Goal: Transaction & Acquisition: Book appointment/travel/reservation

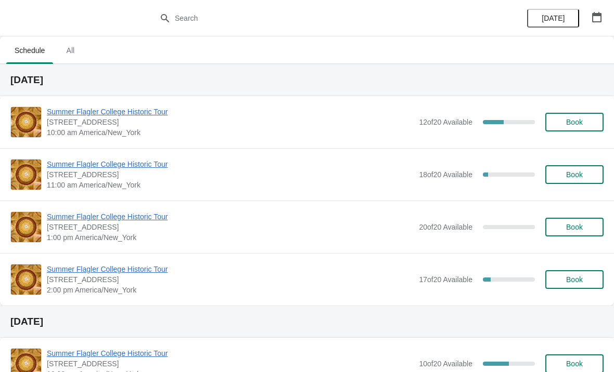
click at [111, 127] on span "10:00 am America/New_York" at bounding box center [230, 132] width 367 height 10
click at [137, 115] on span "Summer Flagler College Historic Tour" at bounding box center [230, 112] width 367 height 10
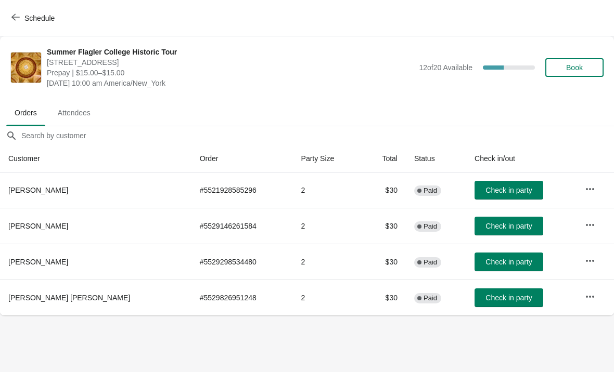
click at [485, 264] on span "Check in party" at bounding box center [508, 262] width 46 height 8
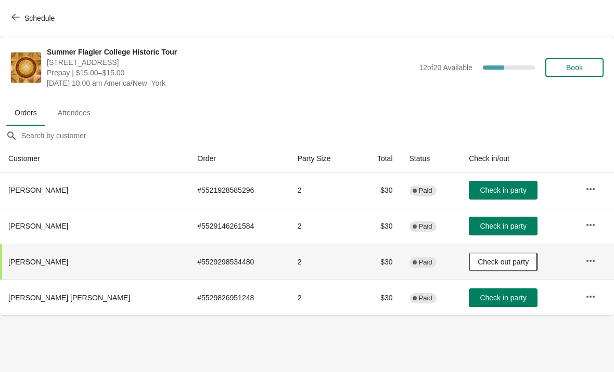
click at [479, 294] on span "Check in party" at bounding box center [502, 298] width 46 height 8
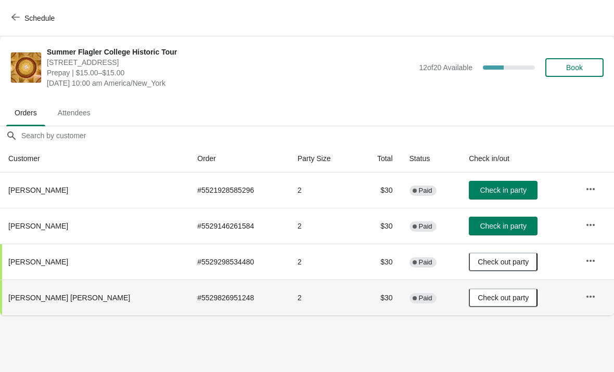
click at [486, 226] on span "Check in party" at bounding box center [502, 226] width 46 height 8
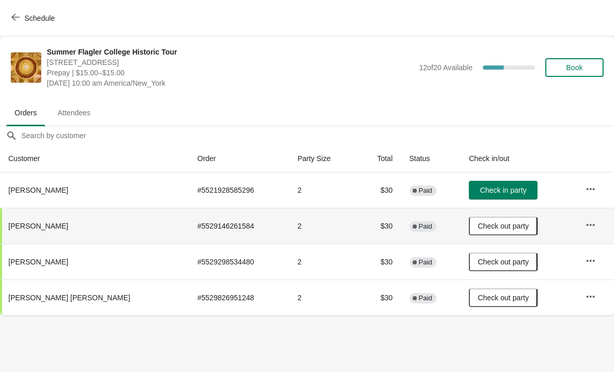
click at [574, 76] on button "Book" at bounding box center [574, 67] width 58 height 19
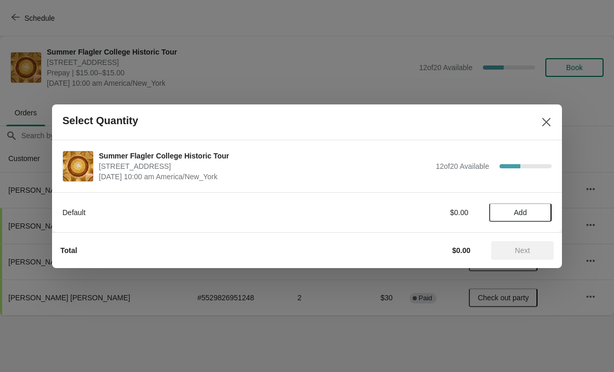
click at [535, 205] on button "Add" at bounding box center [520, 212] width 62 height 19
click at [537, 210] on icon at bounding box center [538, 212] width 11 height 11
click at [530, 249] on span "Next" at bounding box center [522, 251] width 15 height 8
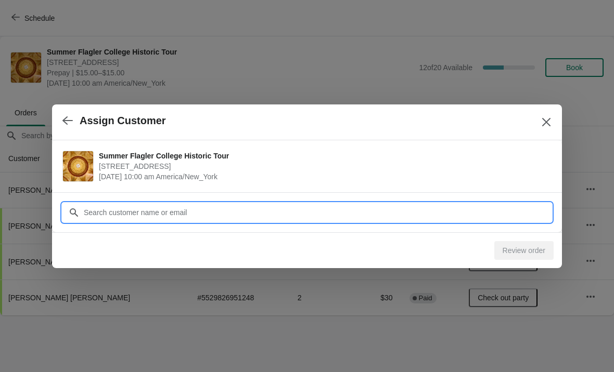
click at [255, 218] on input "Customer" at bounding box center [317, 212] width 468 height 19
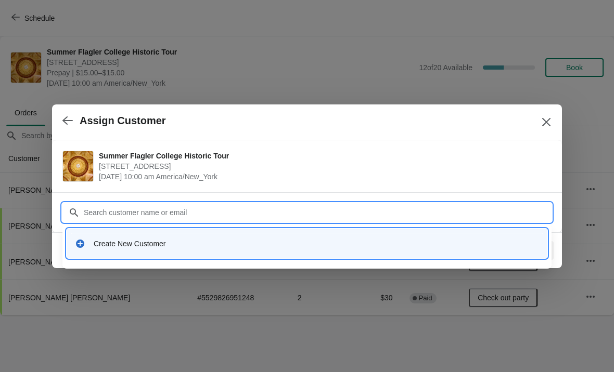
click at [139, 248] on div "Create New Customer" at bounding box center [316, 244] width 445 height 10
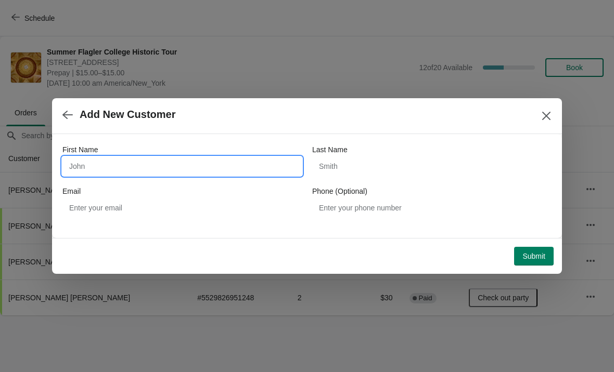
click at [107, 169] on input "First Name" at bounding box center [181, 166] width 239 height 19
type input "Artro"
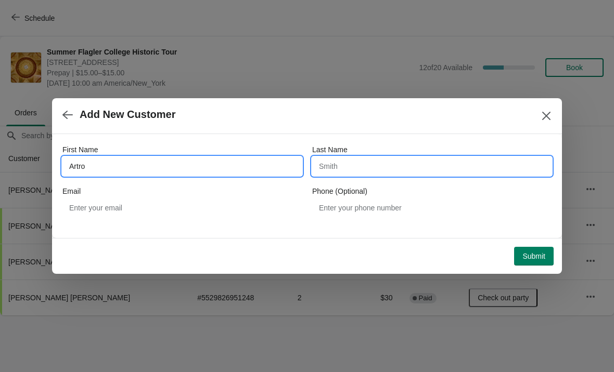
click at [411, 175] on input "Last Name" at bounding box center [431, 166] width 239 height 19
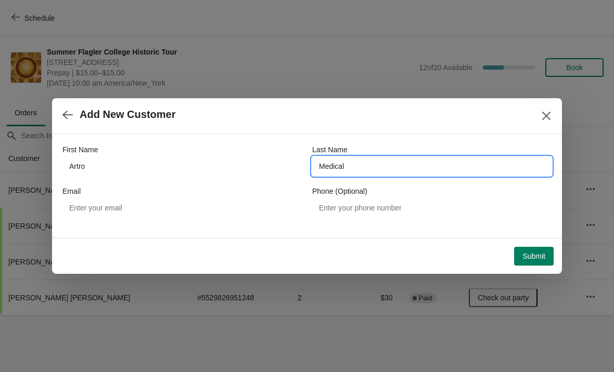
click at [435, 171] on input "Medical" at bounding box center [431, 166] width 239 height 19
type input "Megica"
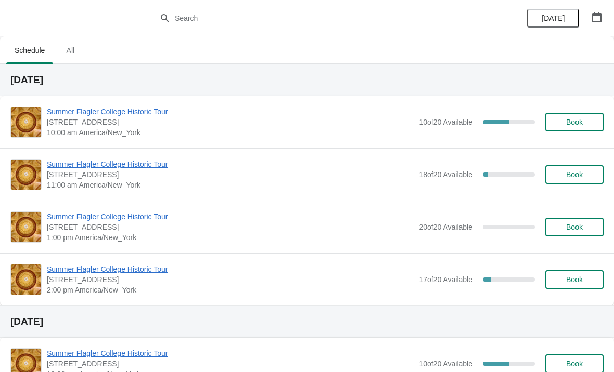
click at [60, 113] on span "Summer Flagler College Historic Tour" at bounding box center [230, 112] width 367 height 10
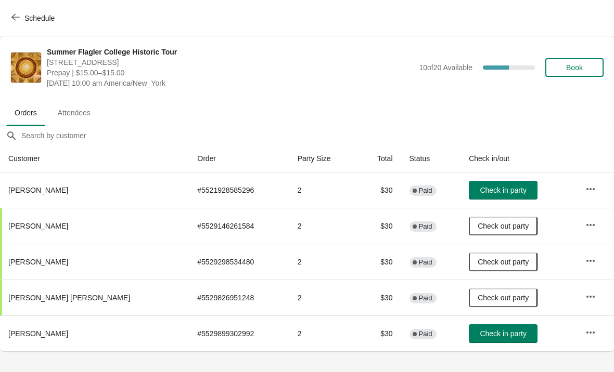
click at [493, 338] on span "Check in party" at bounding box center [502, 334] width 46 height 8
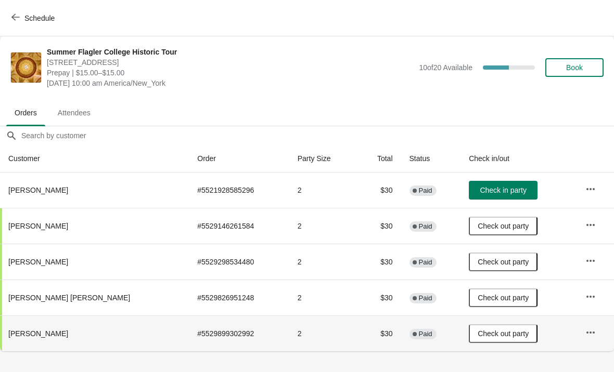
click at [608, 351] on td at bounding box center [595, 334] width 37 height 36
click at [479, 193] on span "Check in party" at bounding box center [502, 190] width 46 height 8
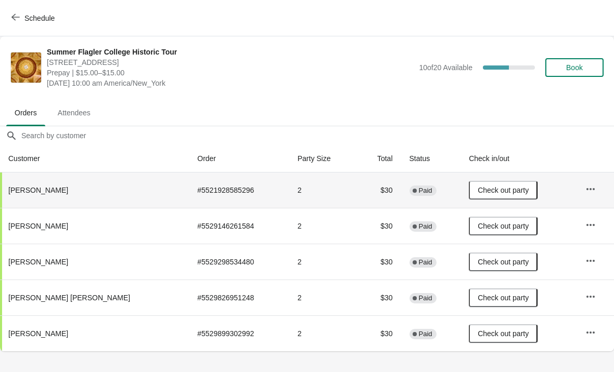
click at [37, 22] on span "Schedule" at bounding box center [39, 18] width 30 height 8
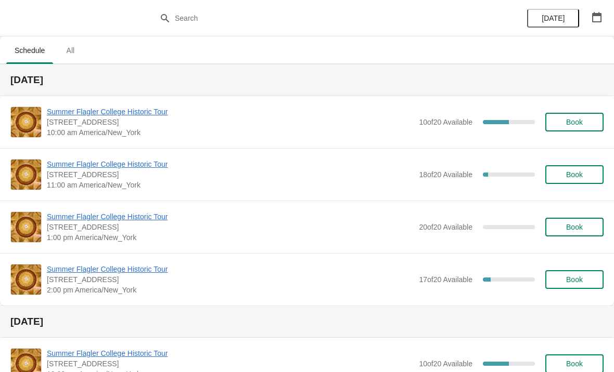
click at [574, 113] on button "Book" at bounding box center [574, 122] width 58 height 19
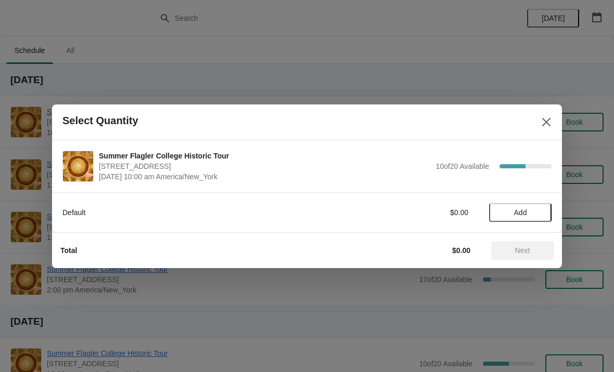
click at [520, 228] on div "Default $0.00 Add" at bounding box center [307, 212] width 510 height 40
click at [515, 215] on span "Add" at bounding box center [520, 213] width 13 height 8
click at [536, 211] on icon at bounding box center [538, 212] width 11 height 11
click at [522, 254] on span "Next" at bounding box center [522, 251] width 15 height 8
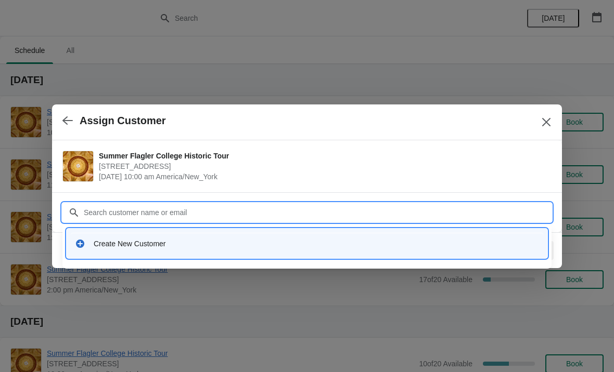
click at [113, 247] on div "Create New Customer" at bounding box center [316, 244] width 445 height 10
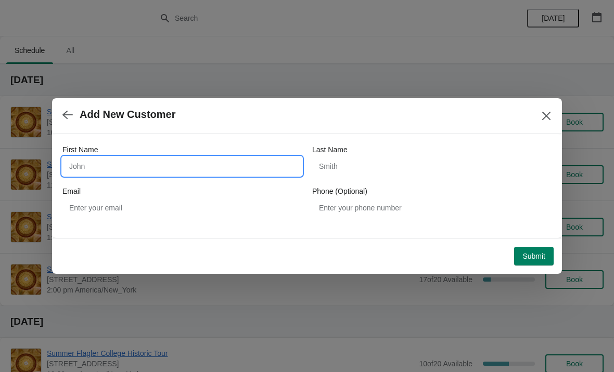
click at [127, 173] on input "First Name" at bounding box center [181, 166] width 239 height 19
type input "Alfie"
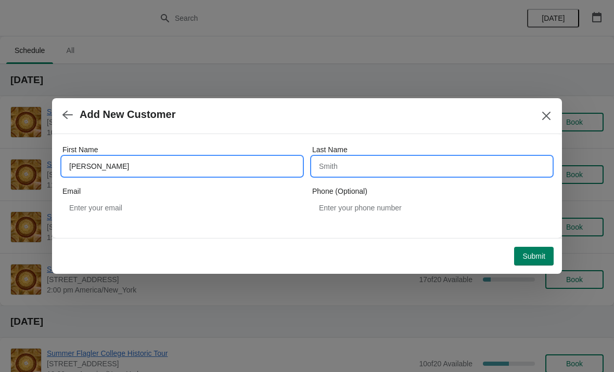
click at [359, 161] on input "Last Name" at bounding box center [431, 166] width 239 height 19
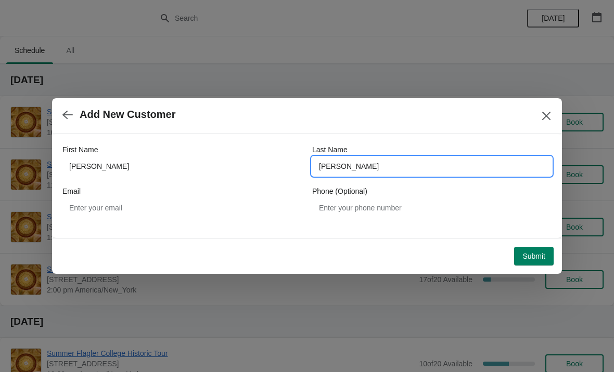
type input "Gallegos"
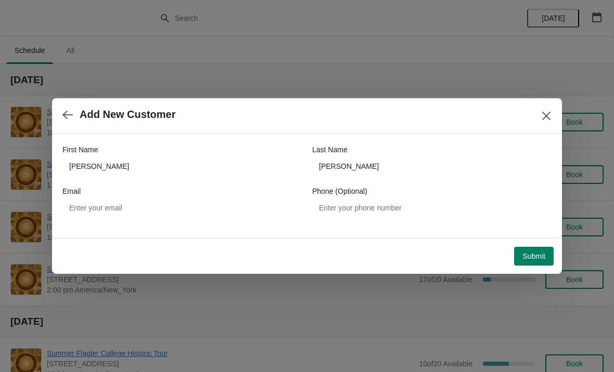
click at [529, 249] on button "Submit" at bounding box center [534, 256] width 40 height 19
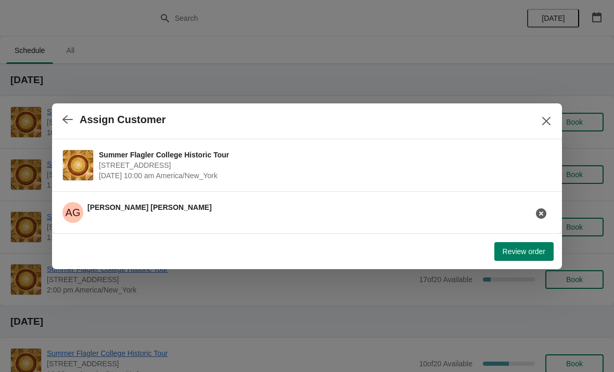
click at [532, 250] on span "Review order" at bounding box center [523, 252] width 43 height 8
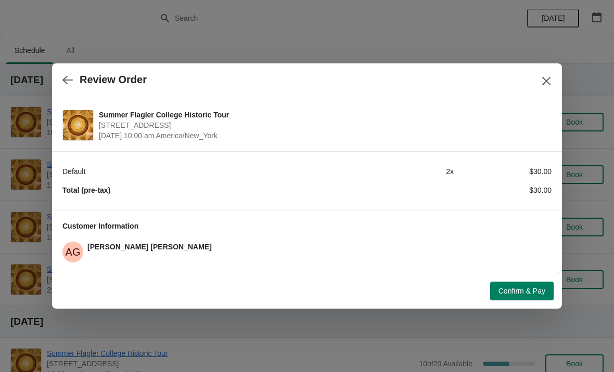
click at [526, 293] on span "Confirm & Pay" at bounding box center [521, 291] width 47 height 8
